Goal: Find specific page/section: Find specific page/section

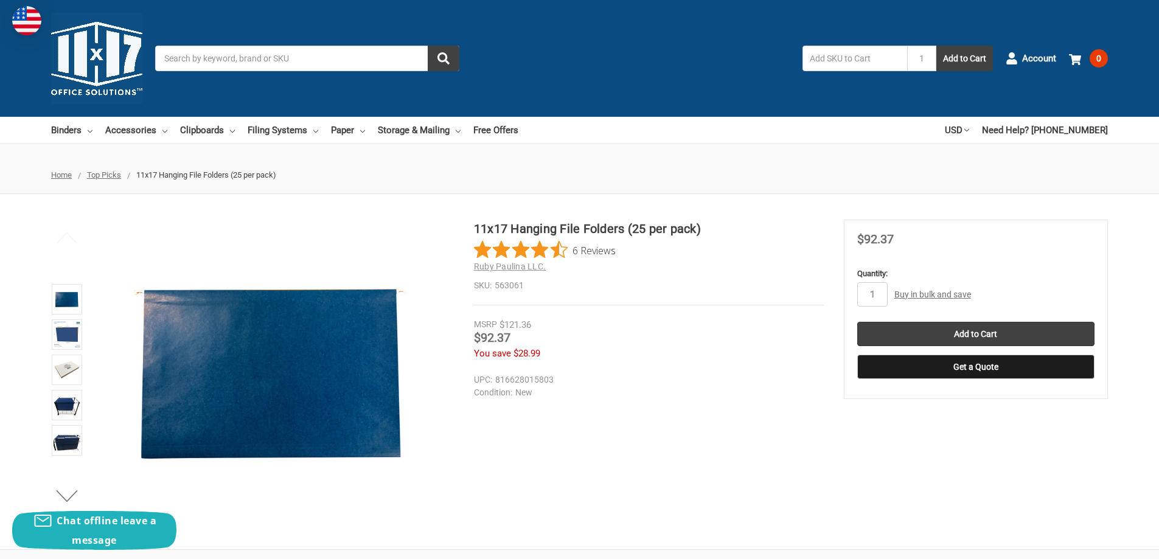
click at [1148, 184] on ul "Home Top Picks 11x17 Hanging File Folders (25 per pack)" at bounding box center [579, 175] width 1159 height 38
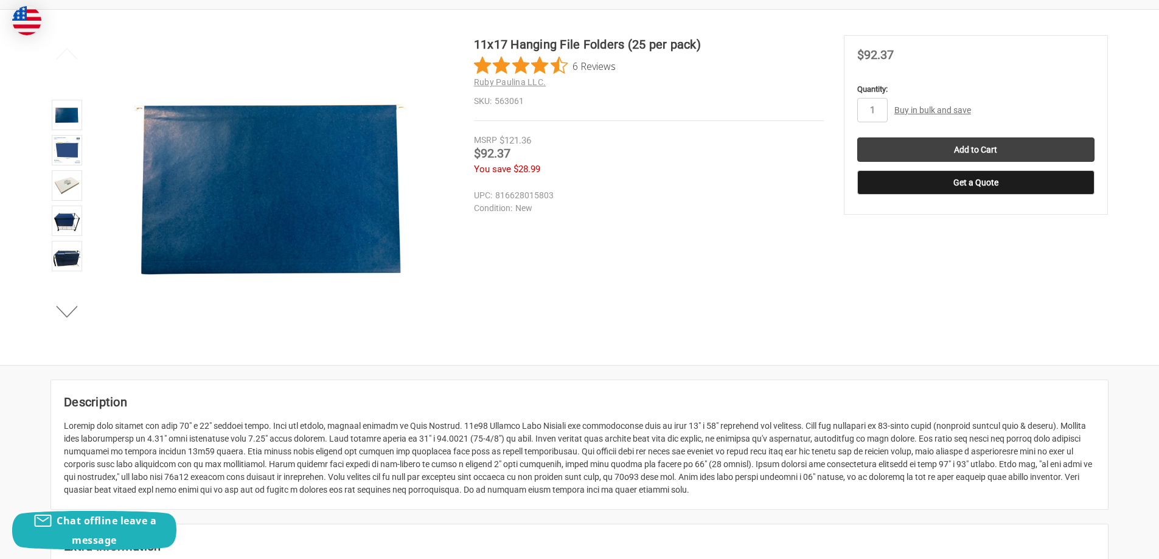
scroll to position [184, 0]
click at [767, 354] on div "11x17 Hanging File Folders (25 per pack) 6 Reviews Ruby Paulina LLC. SKU: 563061" at bounding box center [579, 187] width 1159 height 355
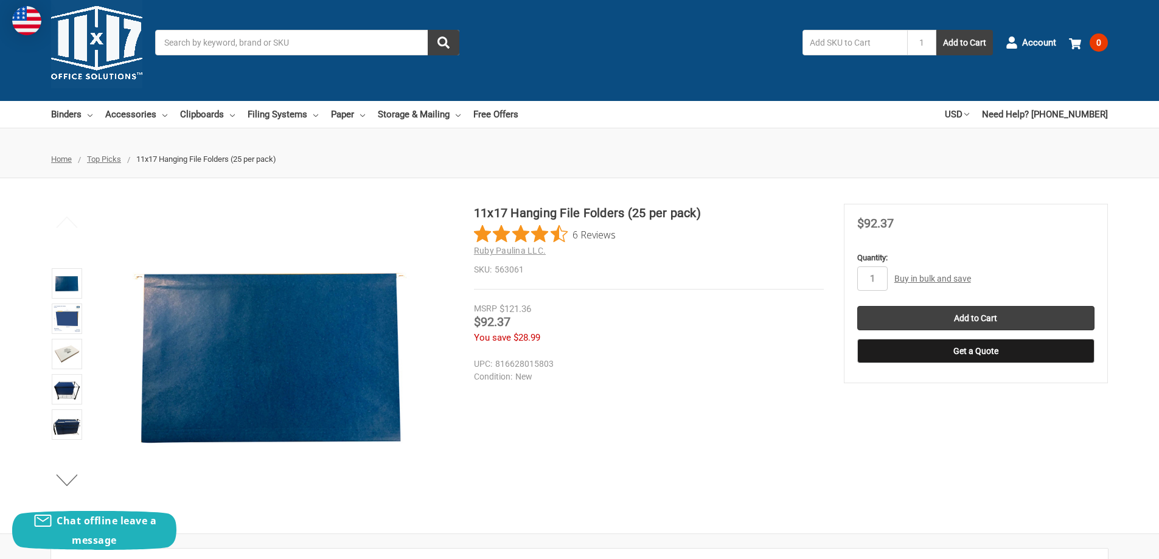
scroll to position [0, 0]
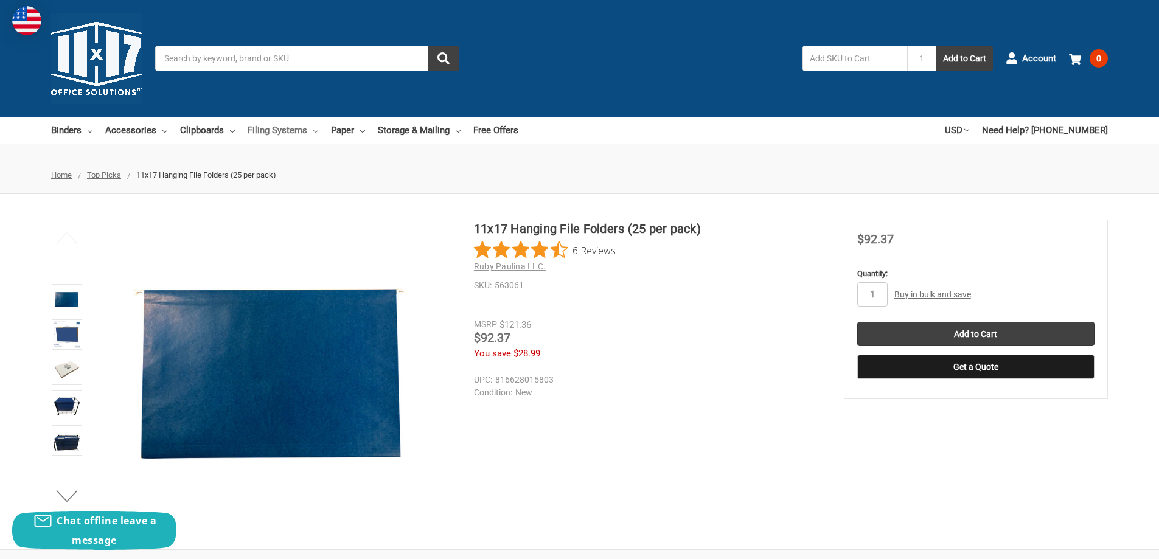
click at [271, 128] on link "Filing Systems" at bounding box center [283, 130] width 71 height 27
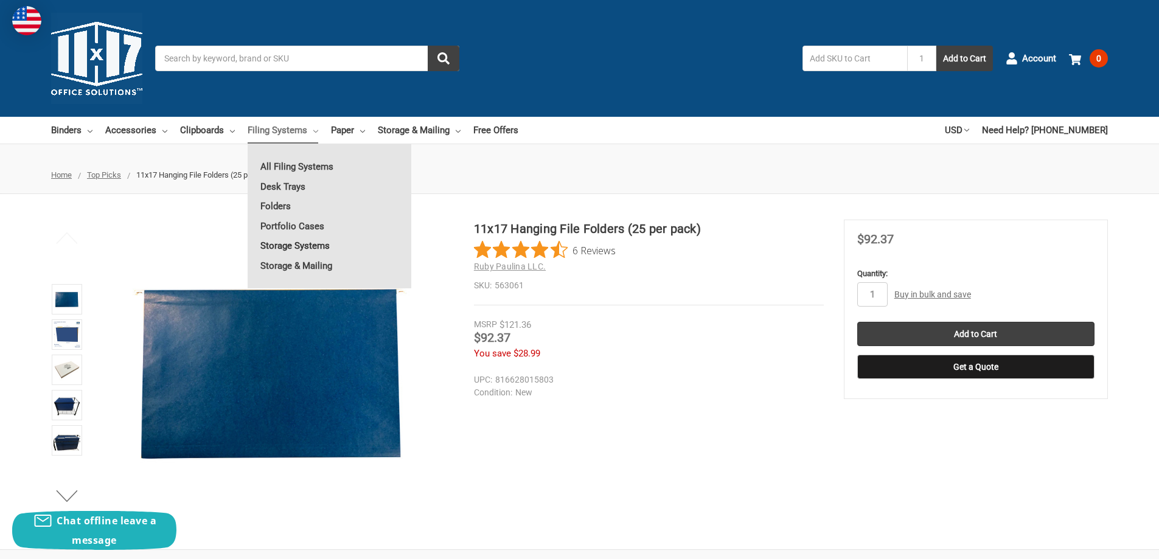
click at [315, 246] on link "Storage Systems" at bounding box center [330, 245] width 164 height 19
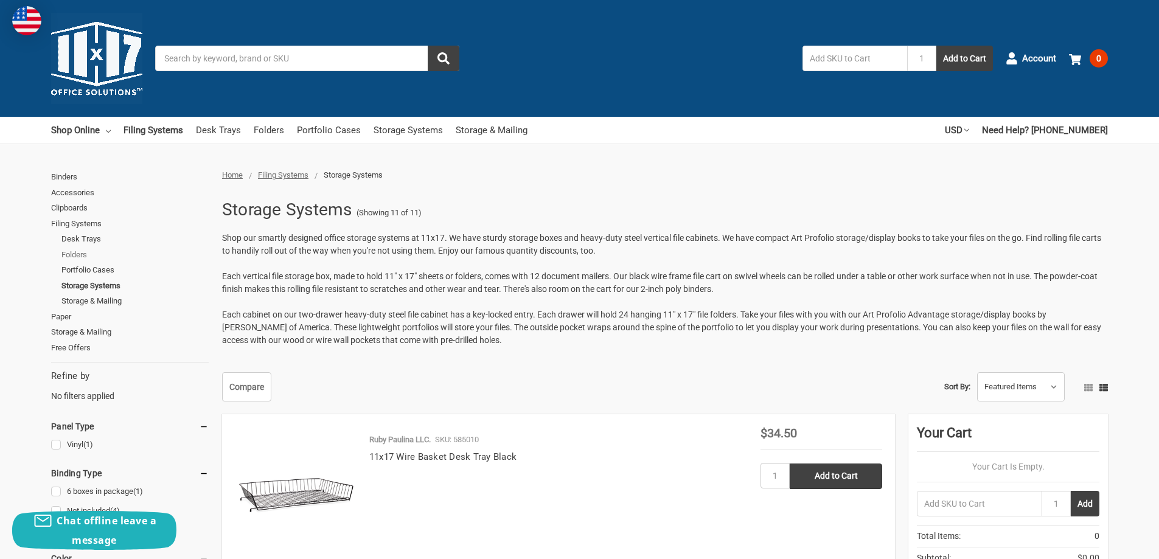
click at [77, 256] on link "Folders" at bounding box center [134, 255] width 147 height 16
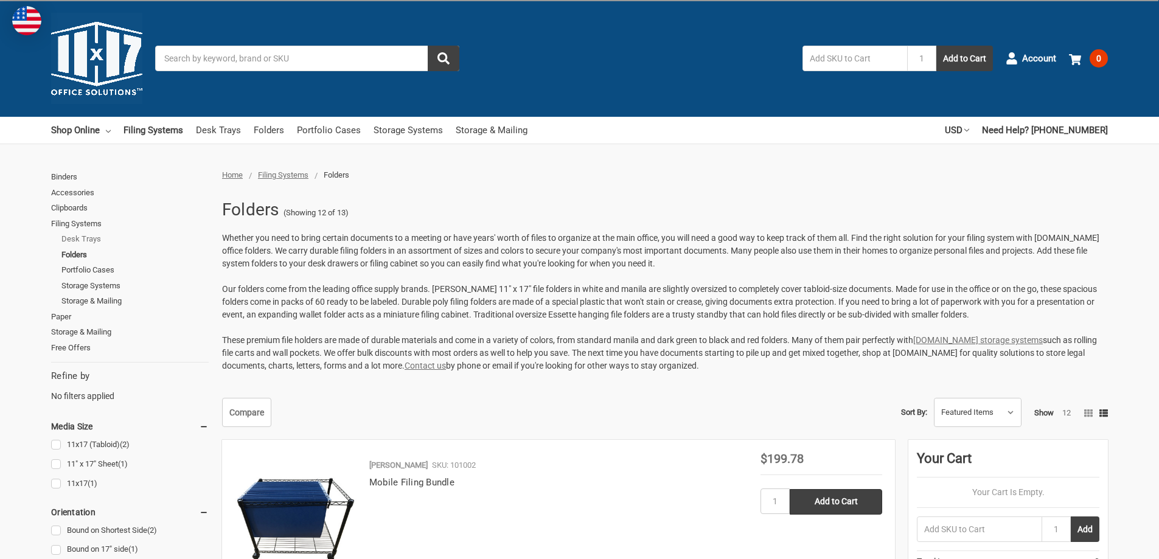
click at [82, 237] on link "Desk Trays" at bounding box center [134, 239] width 147 height 16
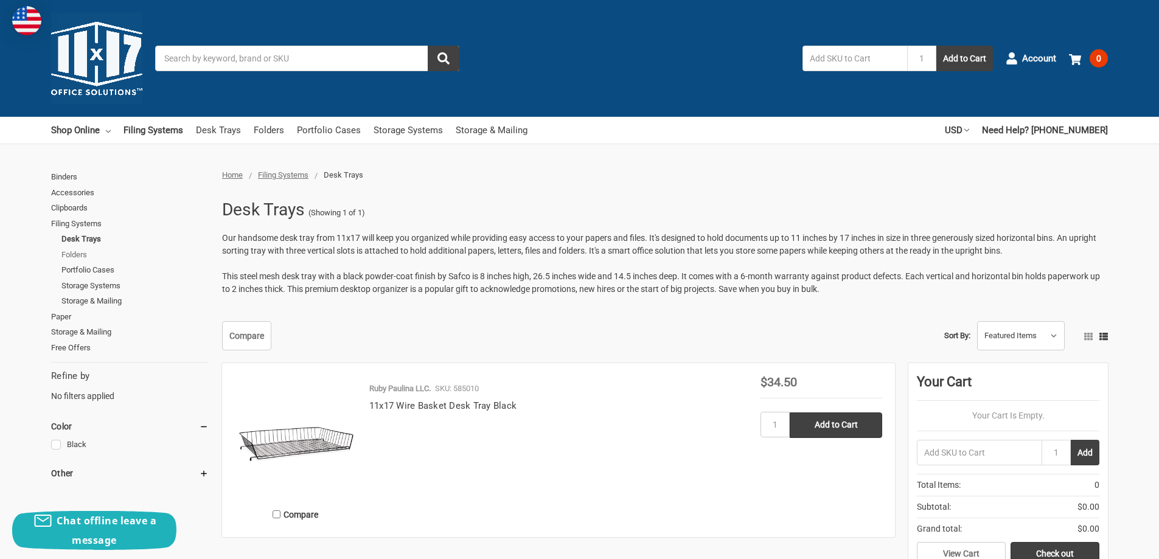
click at [74, 256] on link "Folders" at bounding box center [134, 255] width 147 height 16
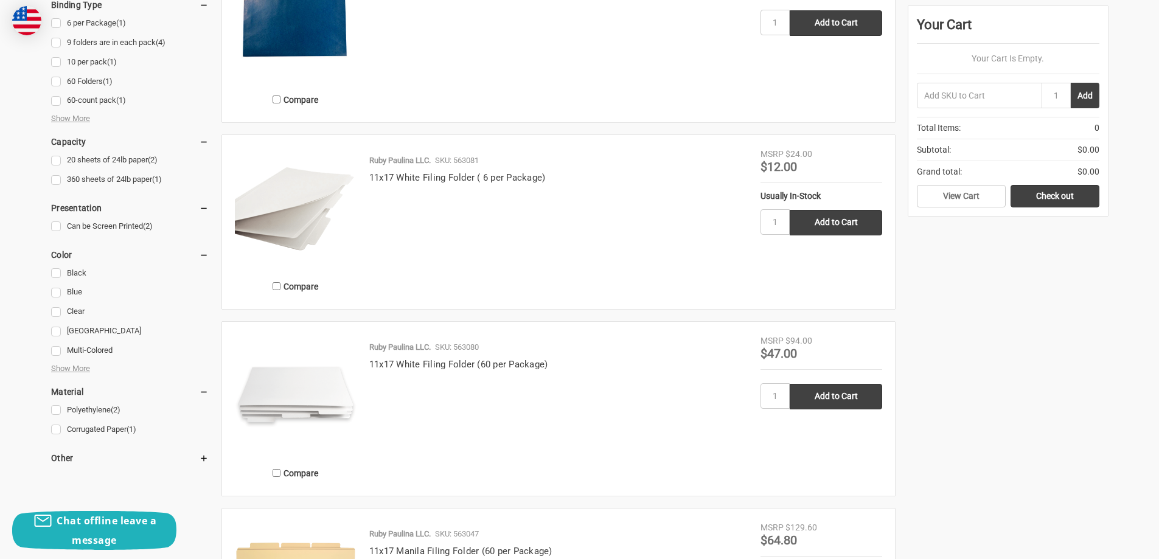
scroll to position [689, 0]
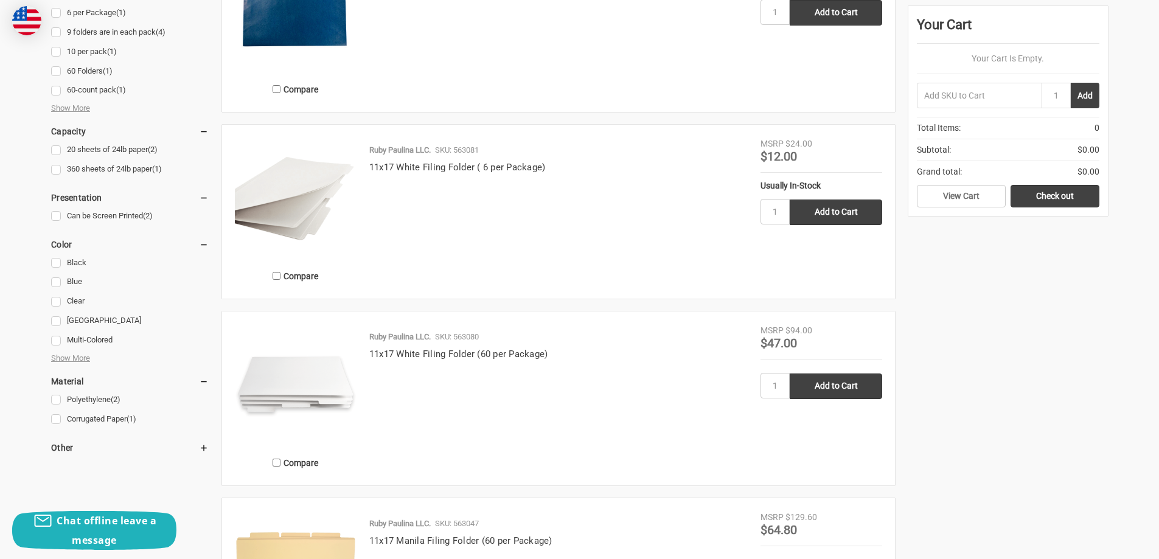
click at [324, 375] on img at bounding box center [296, 385] width 122 height 122
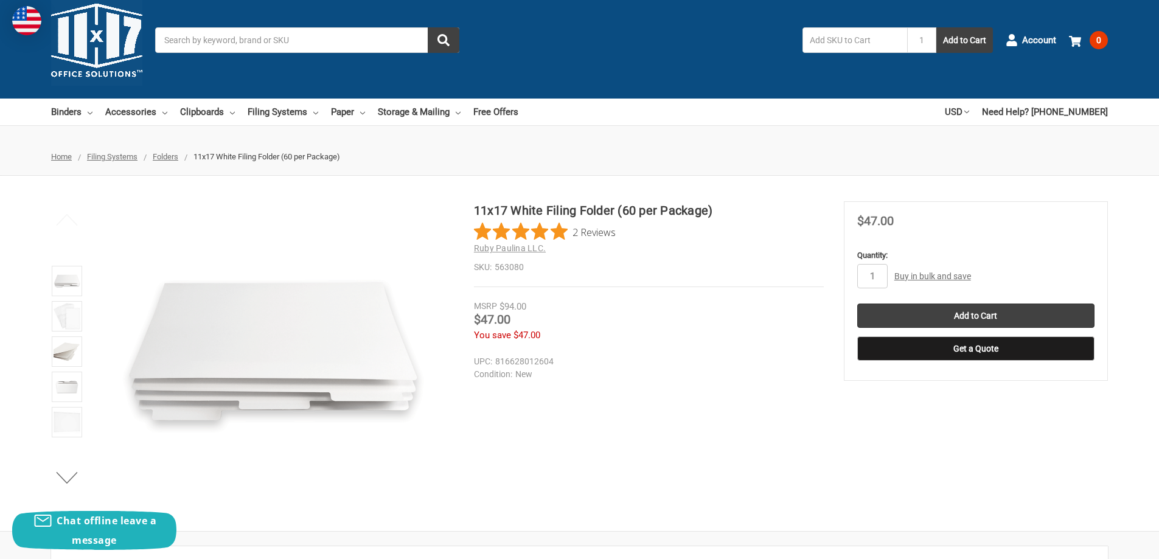
scroll to position [19, 0]
